Goal: Navigation & Orientation: Find specific page/section

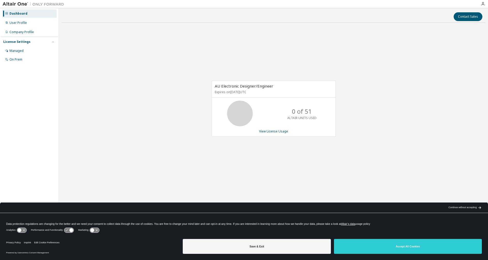
click at [379, 131] on div "AU Electronic Designer/Engineer Expires on [DATE] UTC 0 of 51 ALTAIR UNITS USED…" at bounding box center [274, 111] width 424 height 169
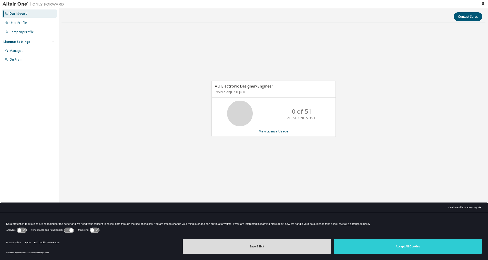
click at [286, 250] on button "Save & Exit" at bounding box center [257, 246] width 148 height 15
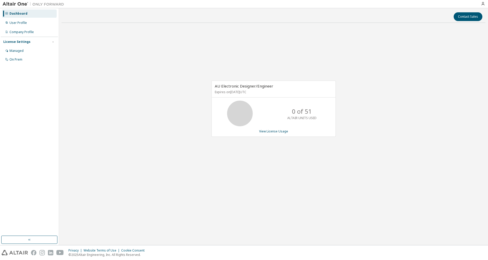
click at [18, 12] on div "Dashboard" at bounding box center [18, 14] width 18 height 4
click at [23, 13] on div "Dashboard" at bounding box center [18, 14] width 18 height 4
